Goal: Transaction & Acquisition: Purchase product/service

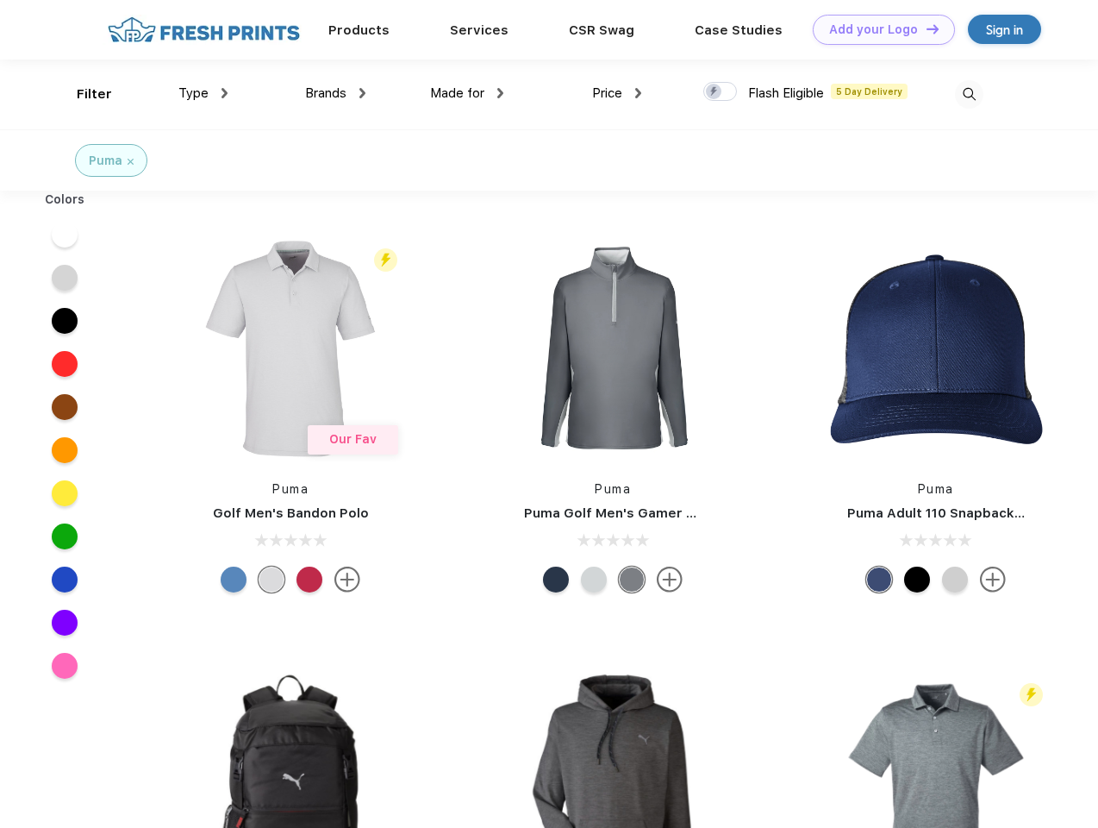
scroll to position [1, 0]
click at [878, 29] on link "Add your Logo Design Tool" at bounding box center [884, 30] width 142 height 30
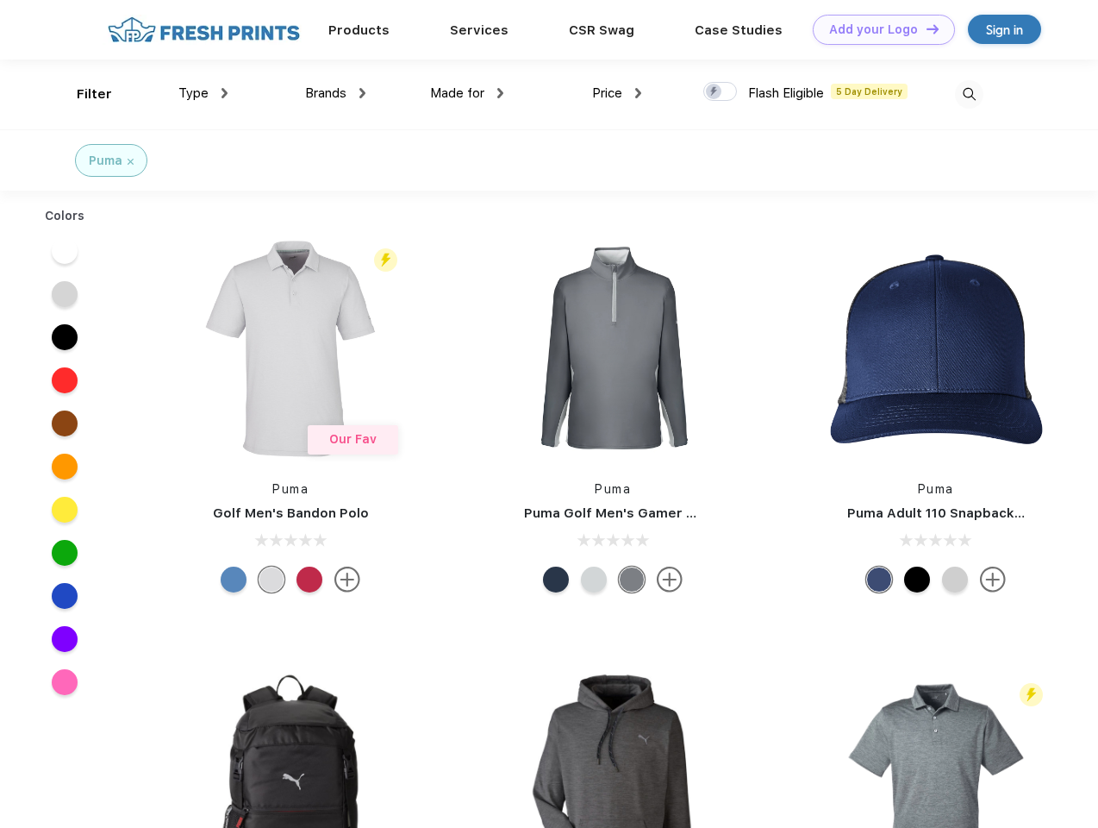
click at [0, 0] on div "Design Tool" at bounding box center [0, 0] width 0 height 0
click at [925, 28] on link "Add your Logo Design Tool" at bounding box center [884, 30] width 142 height 30
click at [83, 94] on div "Filter" at bounding box center [94, 94] width 35 height 20
click at [203, 93] on span "Type" at bounding box center [193, 93] width 30 height 16
click at [335, 93] on span "Brands" at bounding box center [325, 93] width 41 height 16
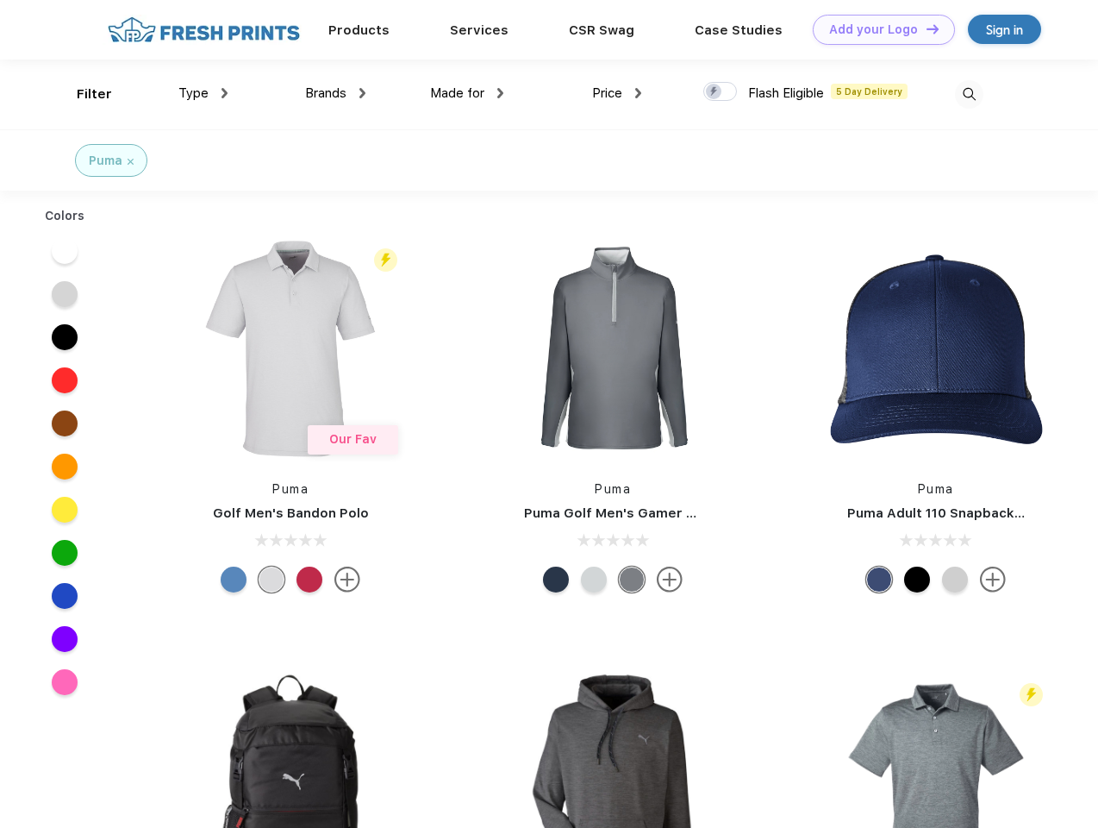
click at [467, 93] on span "Made for" at bounding box center [457, 93] width 54 height 16
click at [617, 93] on span "Price" at bounding box center [607, 93] width 30 height 16
click at [721, 92] on div at bounding box center [721, 91] width 34 height 19
click at [715, 92] on input "checkbox" at bounding box center [709, 86] width 11 height 11
click at [969, 94] on img at bounding box center [969, 94] width 28 height 28
